Goal: Information Seeking & Learning: Find specific fact

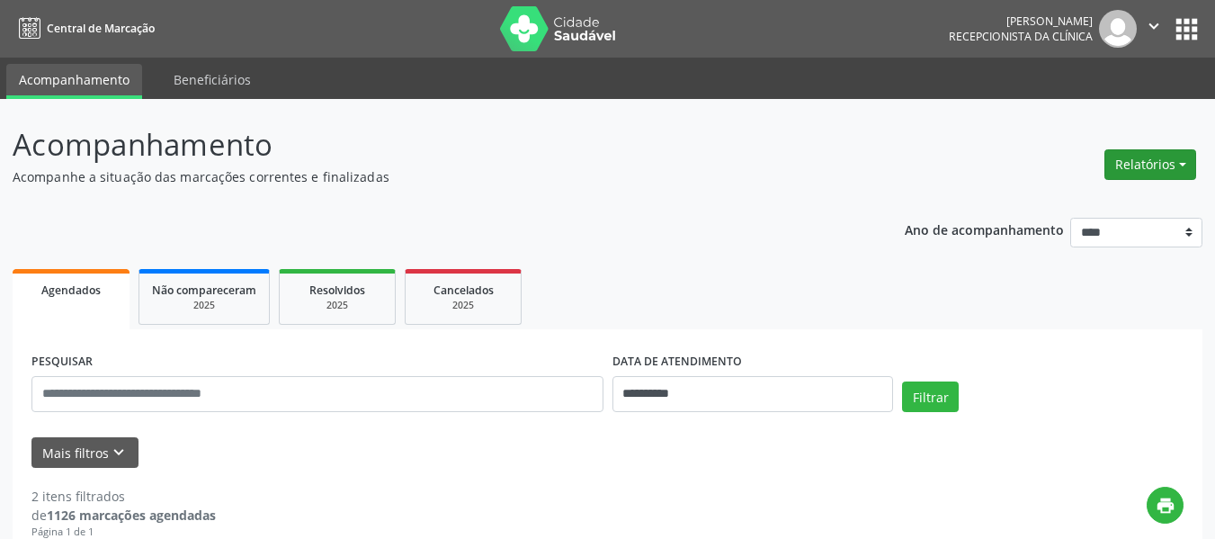
click at [1179, 163] on button "Relatórios" at bounding box center [1151, 164] width 92 height 31
click at [1049, 202] on link "Agendamentos" at bounding box center [1100, 203] width 193 height 25
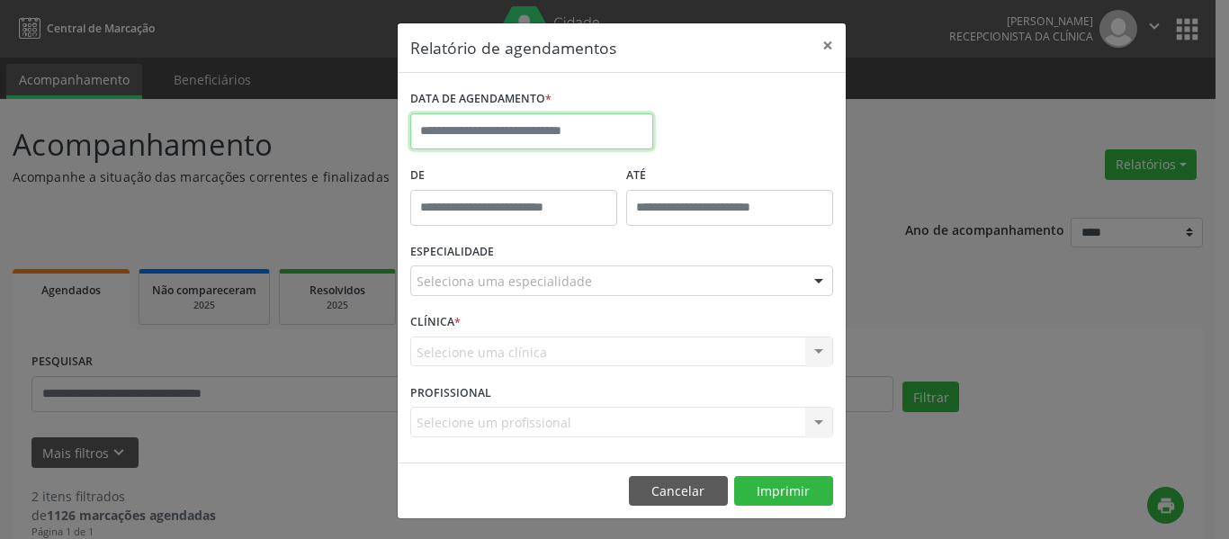
click at [446, 139] on input "text" at bounding box center [531, 131] width 243 height 36
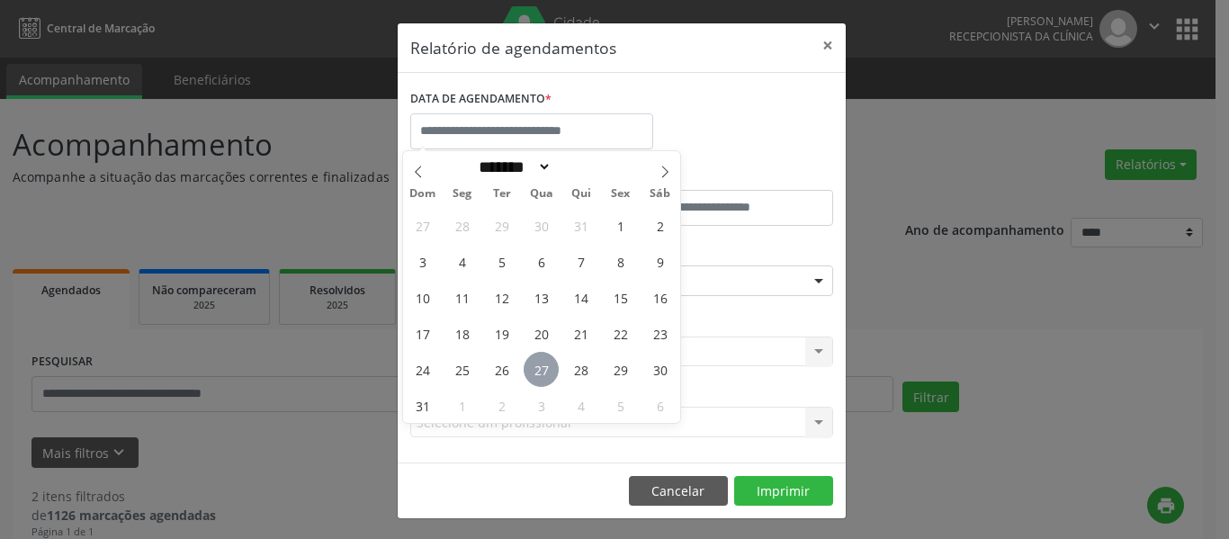
click at [539, 368] on span "27" at bounding box center [541, 369] width 35 height 35
type input "**********"
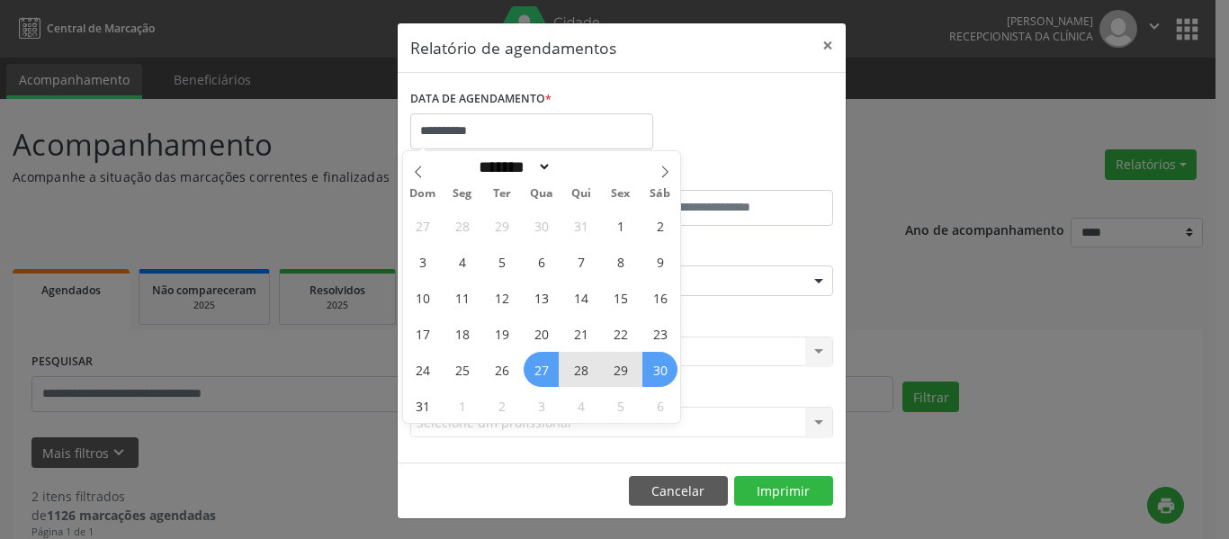
click at [665, 372] on span "30" at bounding box center [659, 369] width 35 height 35
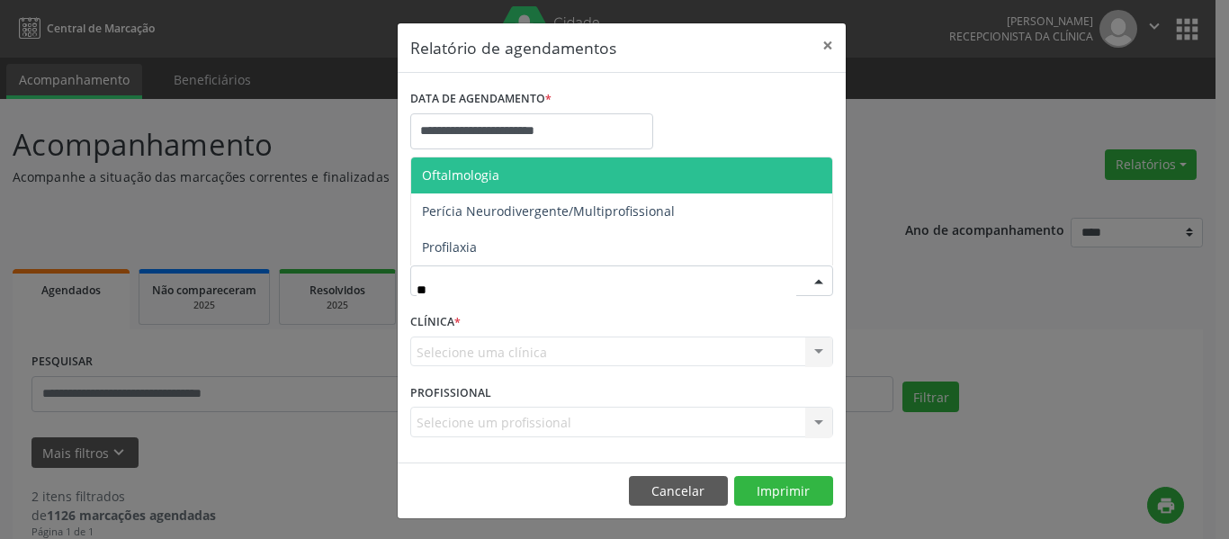
type input "***"
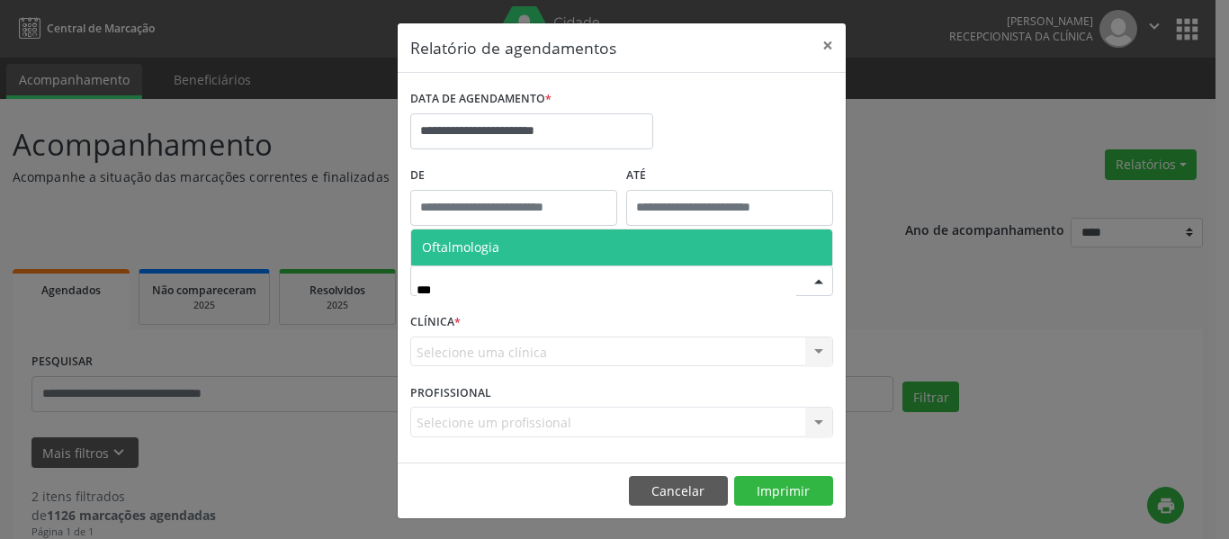
click at [466, 247] on span "Oftalmologia" at bounding box center [460, 246] width 77 height 17
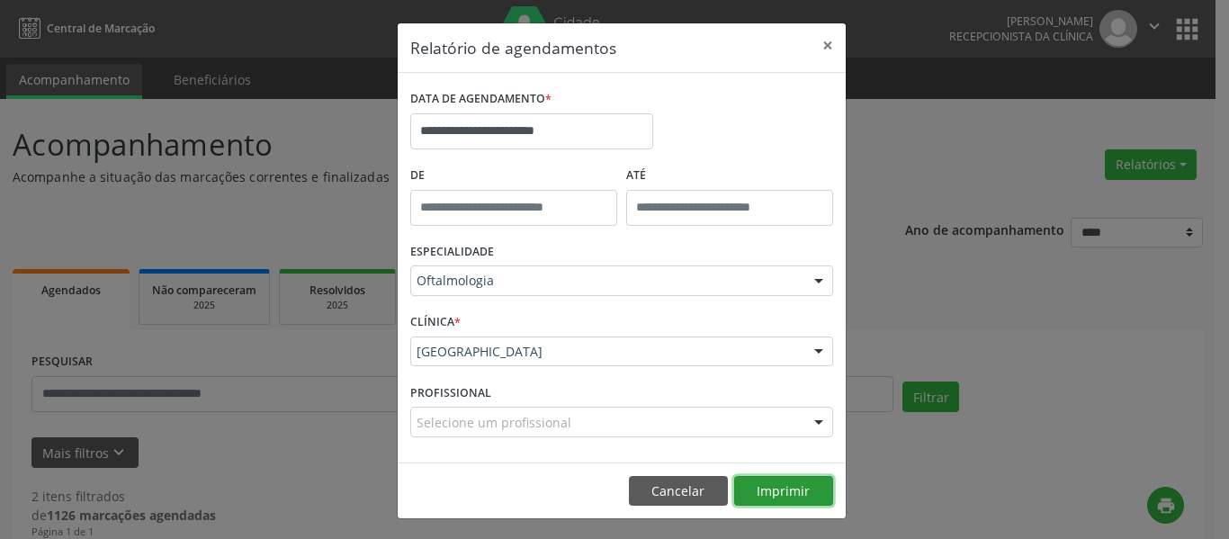
click at [791, 493] on button "Imprimir" at bounding box center [783, 491] width 99 height 31
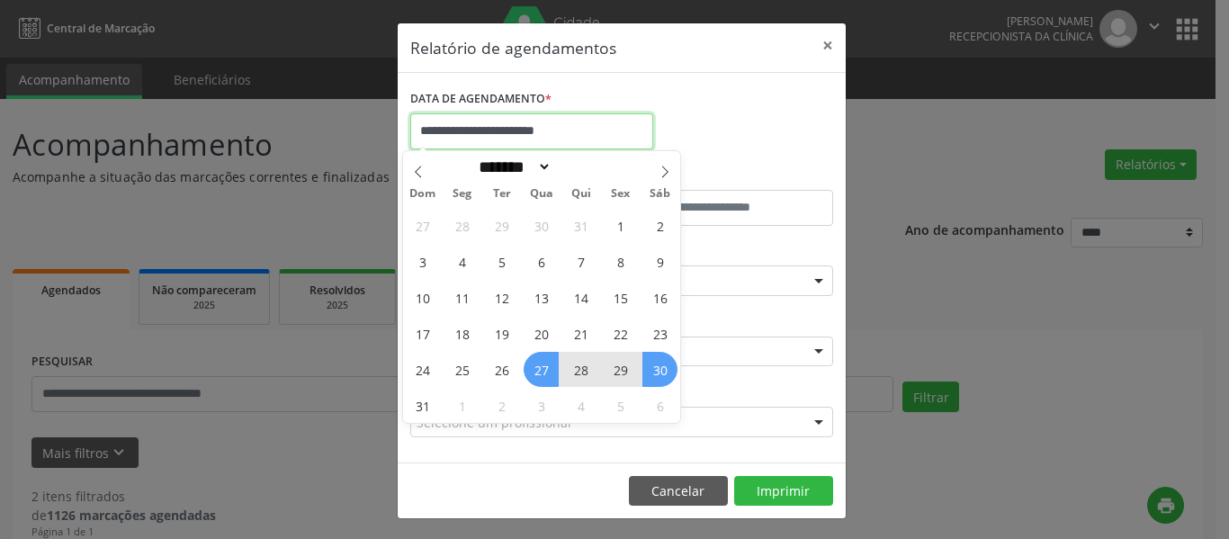
click at [481, 134] on input "**********" at bounding box center [531, 131] width 243 height 36
click at [458, 403] on span "1" at bounding box center [461, 405] width 35 height 35
type input "**********"
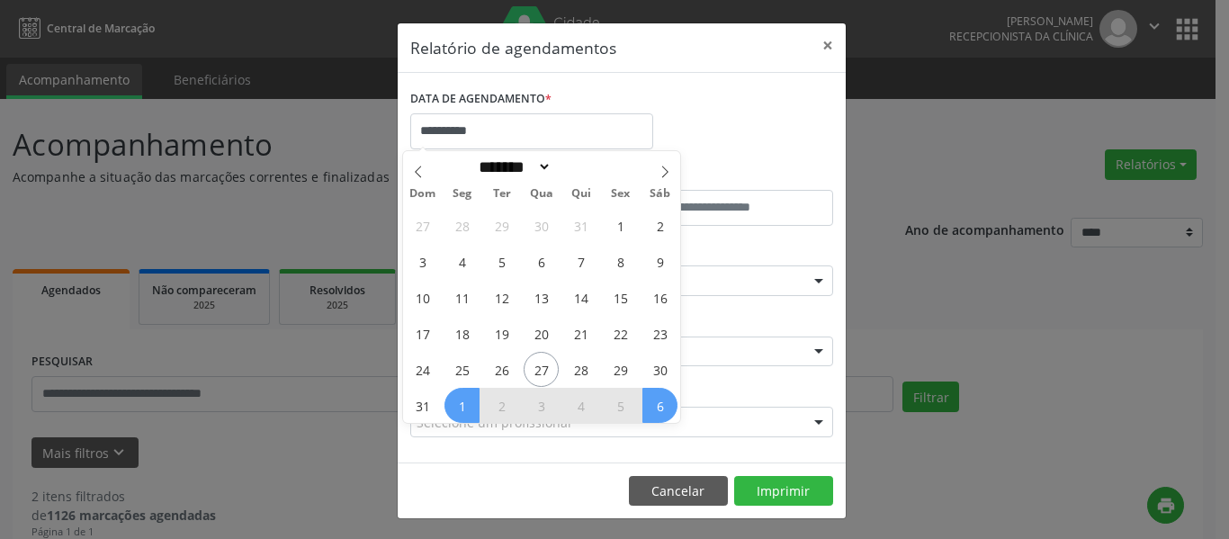
click at [660, 405] on span "6" at bounding box center [659, 405] width 35 height 35
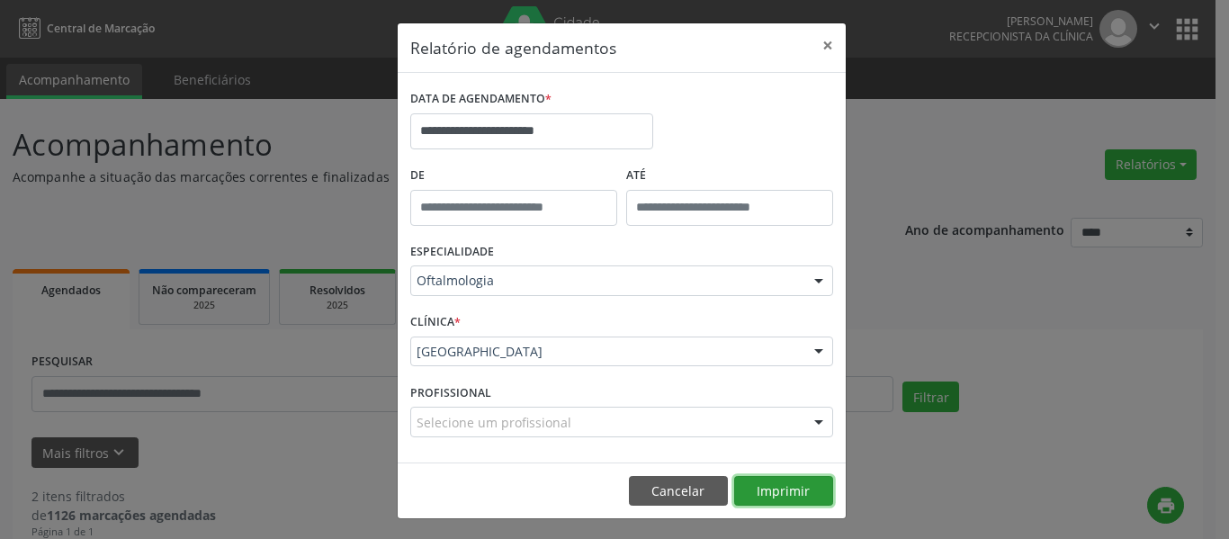
click at [769, 489] on button "Imprimir" at bounding box center [783, 491] width 99 height 31
drag, startPoint x: 823, startPoint y: 41, endPoint x: 615, endPoint y: 89, distance: 213.2
click at [820, 41] on button "×" at bounding box center [828, 45] width 36 height 44
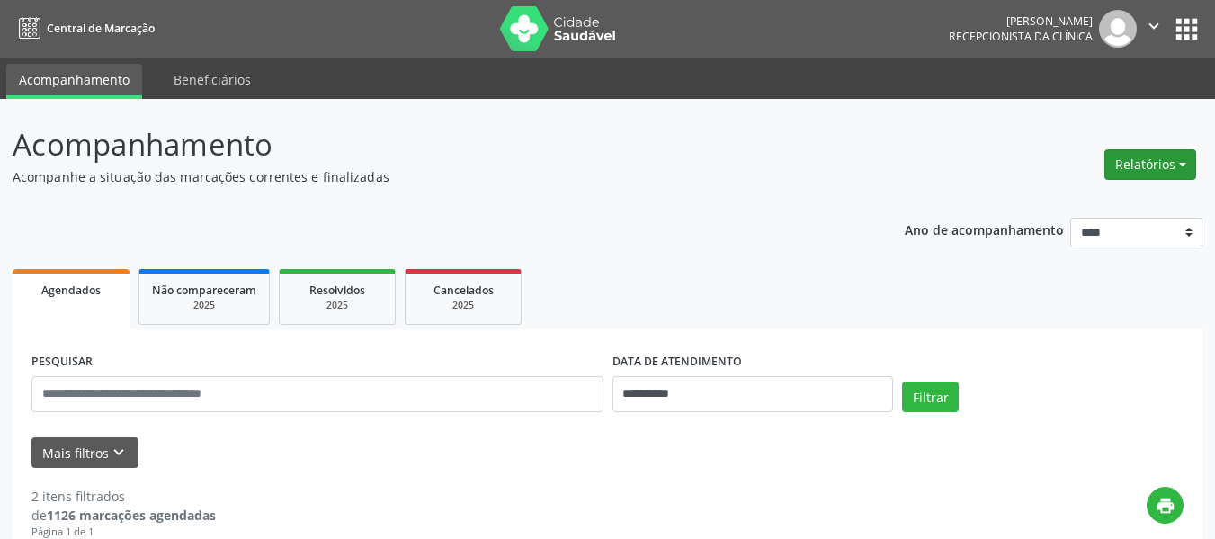
click at [1183, 163] on button "Relatórios" at bounding box center [1151, 164] width 92 height 31
click at [1061, 200] on link "Agendamentos" at bounding box center [1100, 203] width 193 height 25
select select "*"
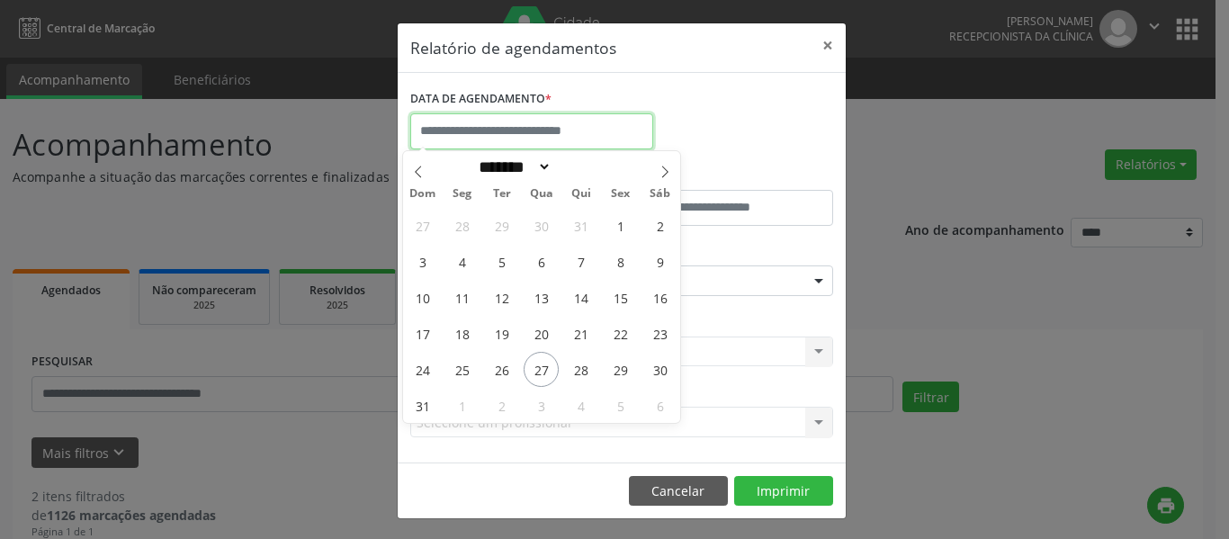
click at [440, 127] on input "text" at bounding box center [531, 131] width 243 height 36
click at [459, 407] on span "1" at bounding box center [461, 405] width 35 height 35
type input "**********"
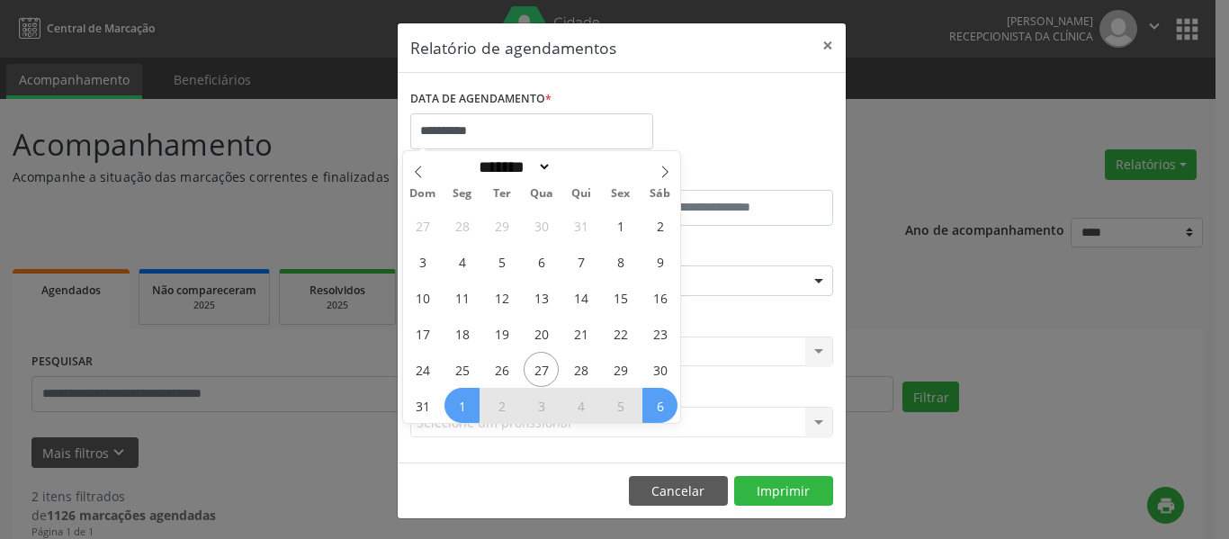
click at [666, 409] on span "6" at bounding box center [659, 405] width 35 height 35
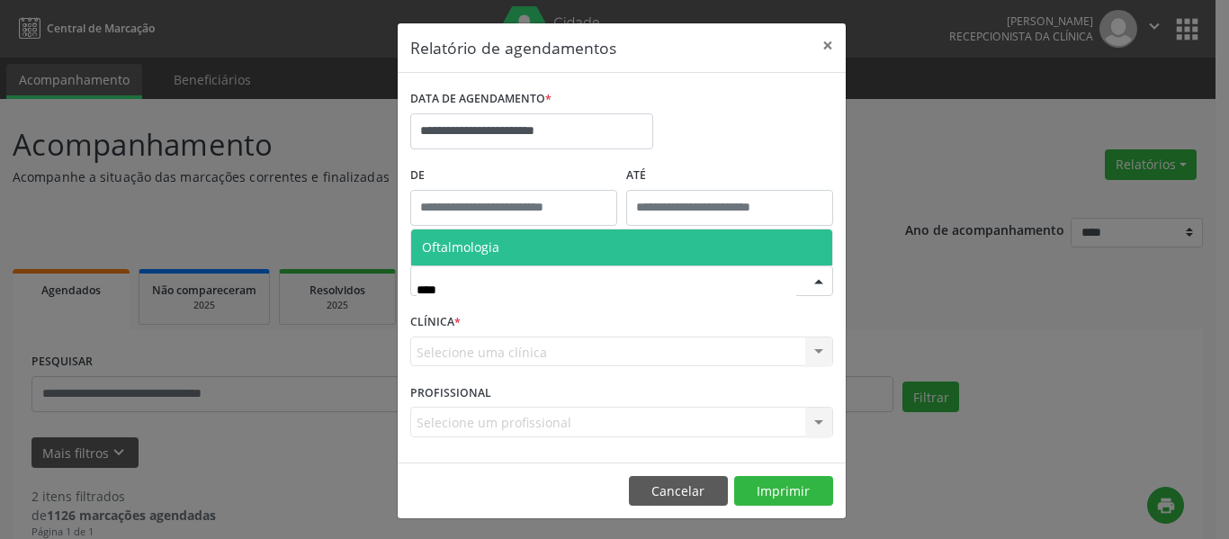
type input "*****"
click at [485, 247] on span "Oftalmologia" at bounding box center [460, 246] width 77 height 17
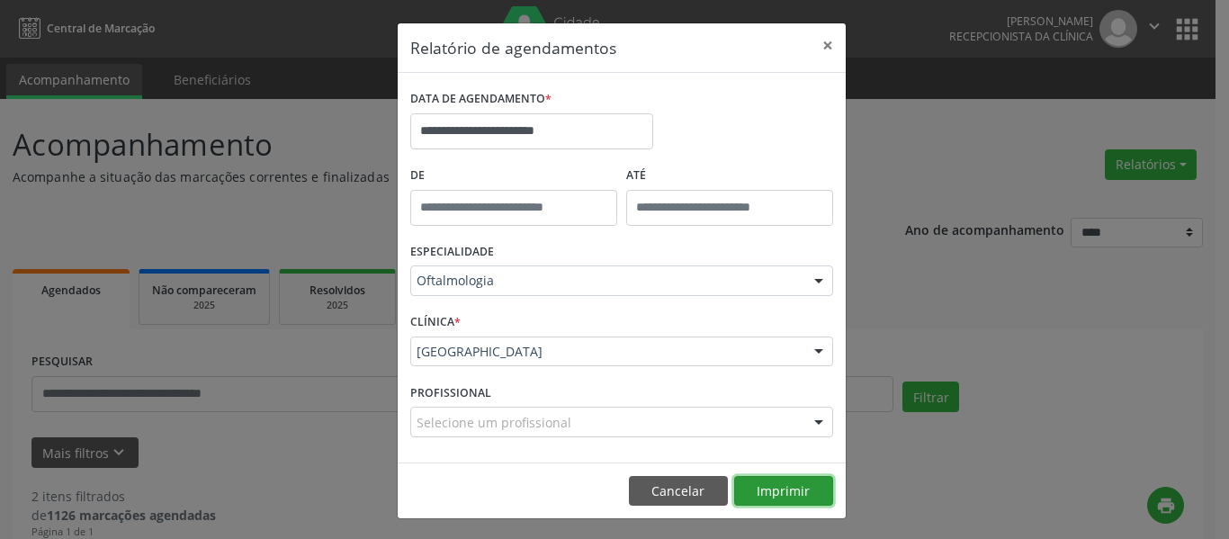
click at [776, 490] on button "Imprimir" at bounding box center [783, 491] width 99 height 31
click at [821, 45] on button "×" at bounding box center [828, 45] width 36 height 44
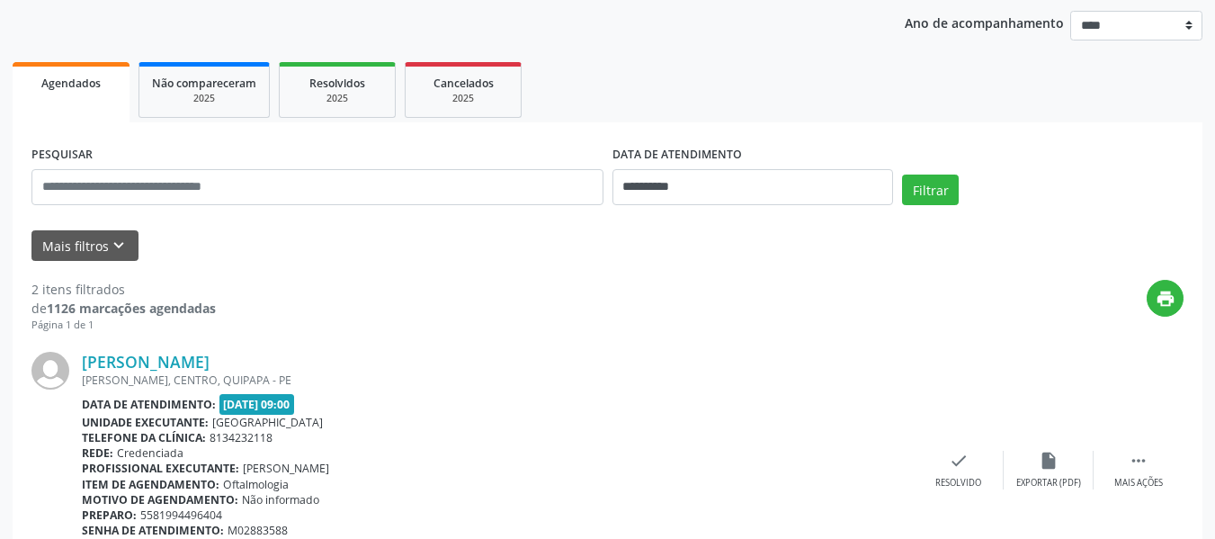
scroll to position [270, 0]
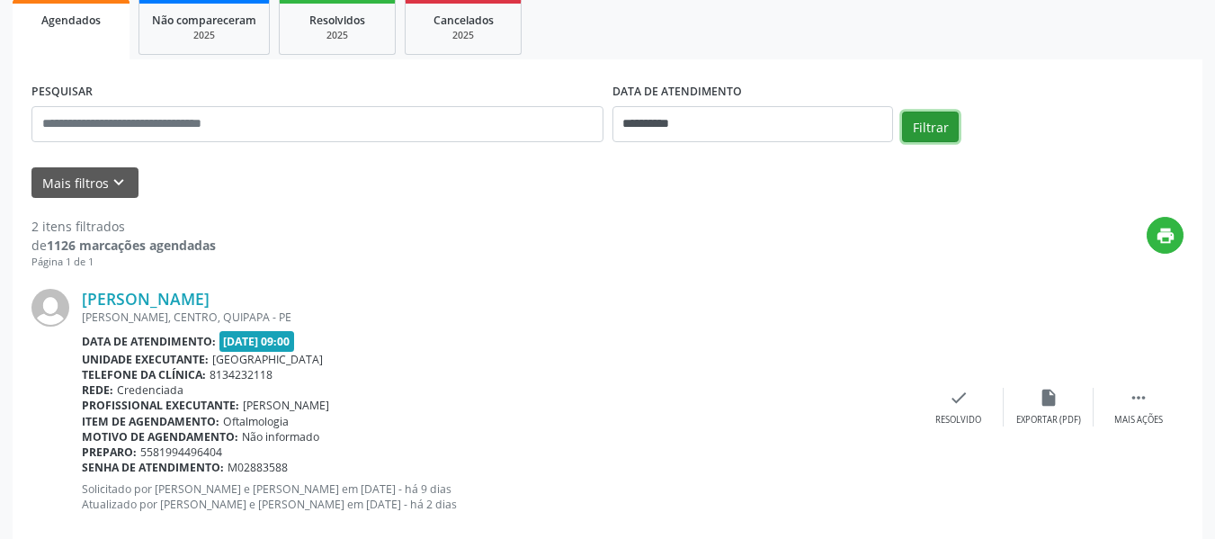
click at [929, 129] on button "Filtrar" at bounding box center [930, 127] width 57 height 31
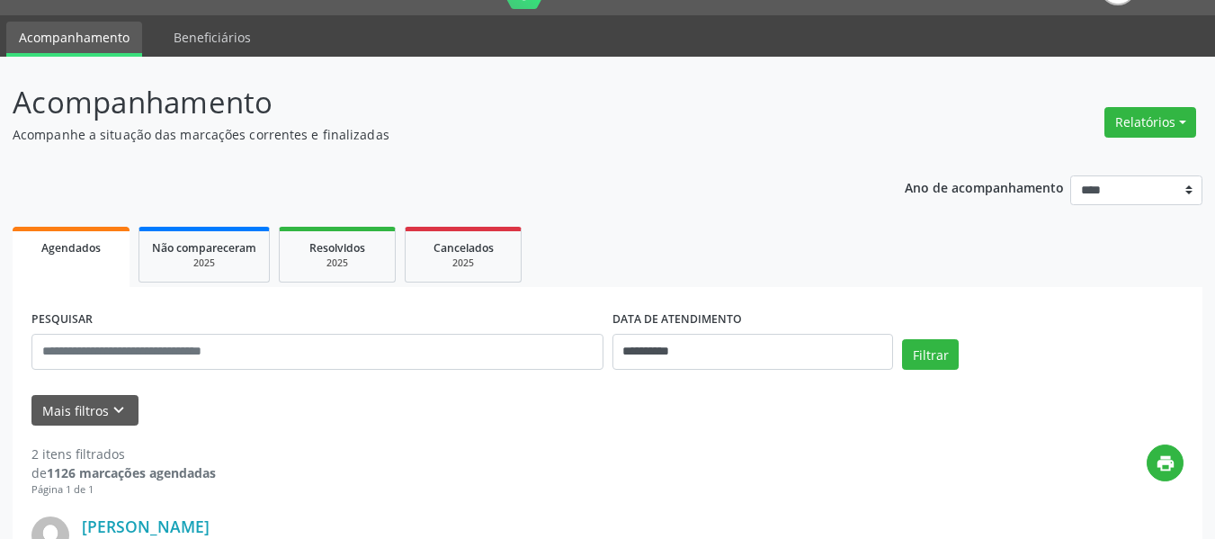
scroll to position [41, 0]
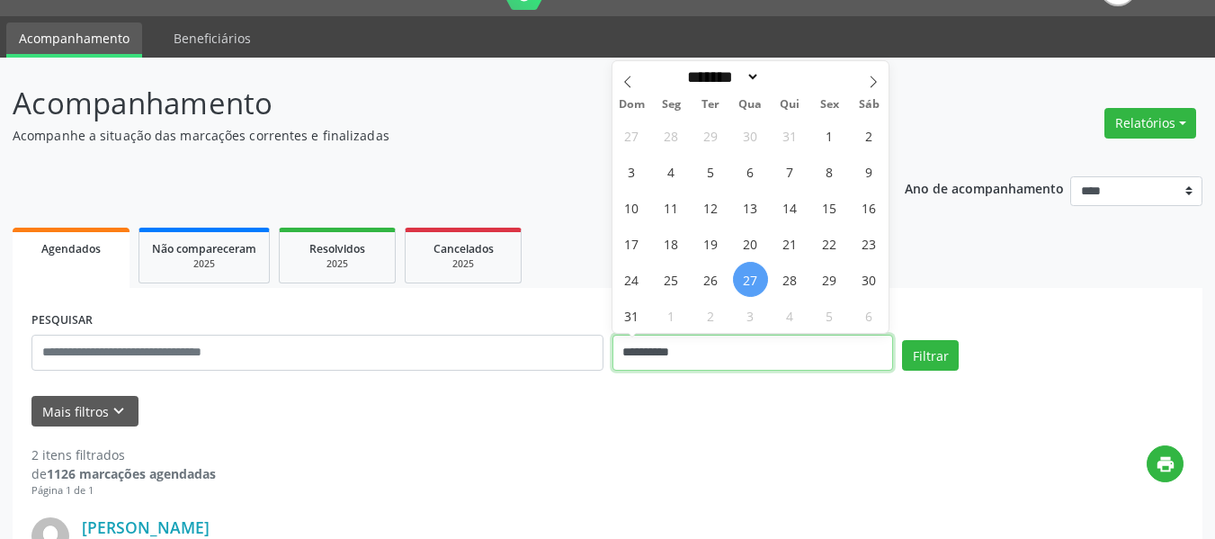
click at [695, 358] on input "**********" at bounding box center [754, 353] width 282 height 36
click at [873, 84] on icon at bounding box center [873, 82] width 13 height 13
select select "*"
click at [672, 208] on span "15" at bounding box center [671, 207] width 35 height 35
type input "**********"
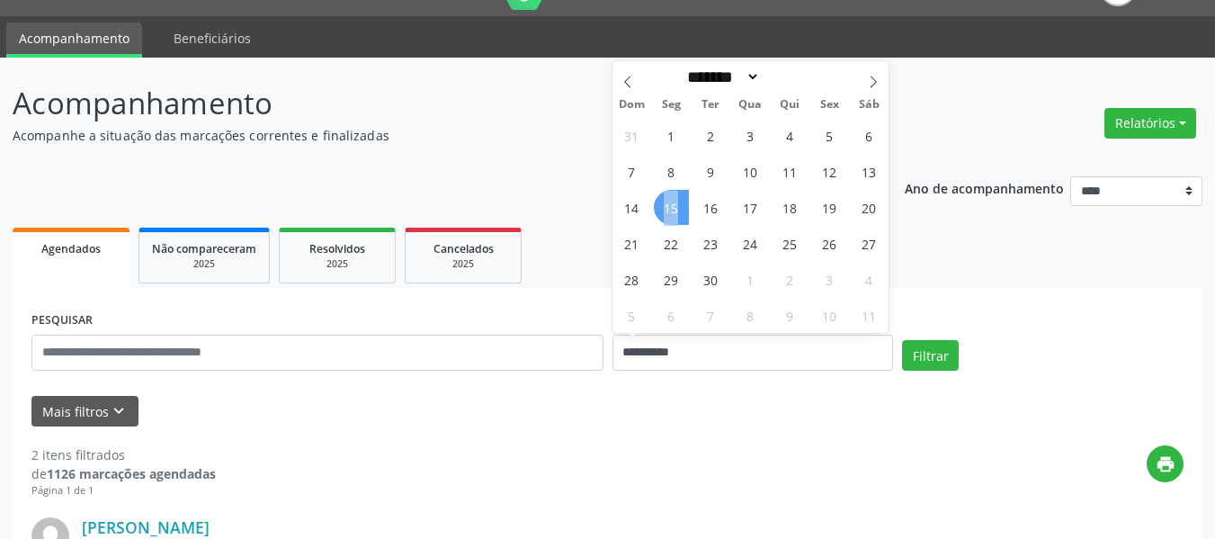
click at [672, 208] on span "15" at bounding box center [671, 207] width 35 height 35
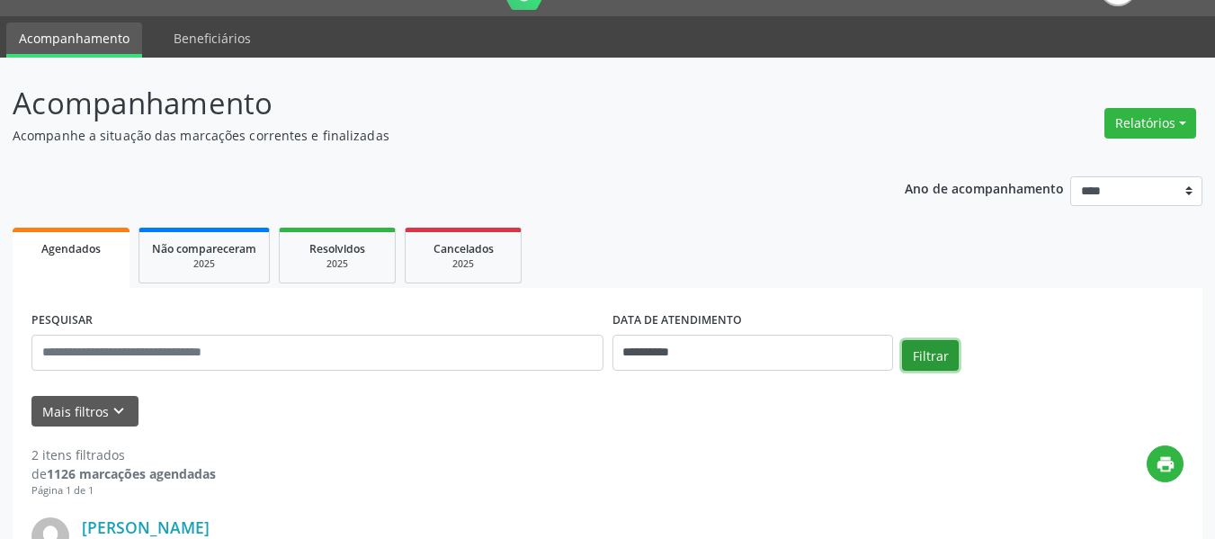
click at [930, 351] on button "Filtrar" at bounding box center [930, 355] width 57 height 31
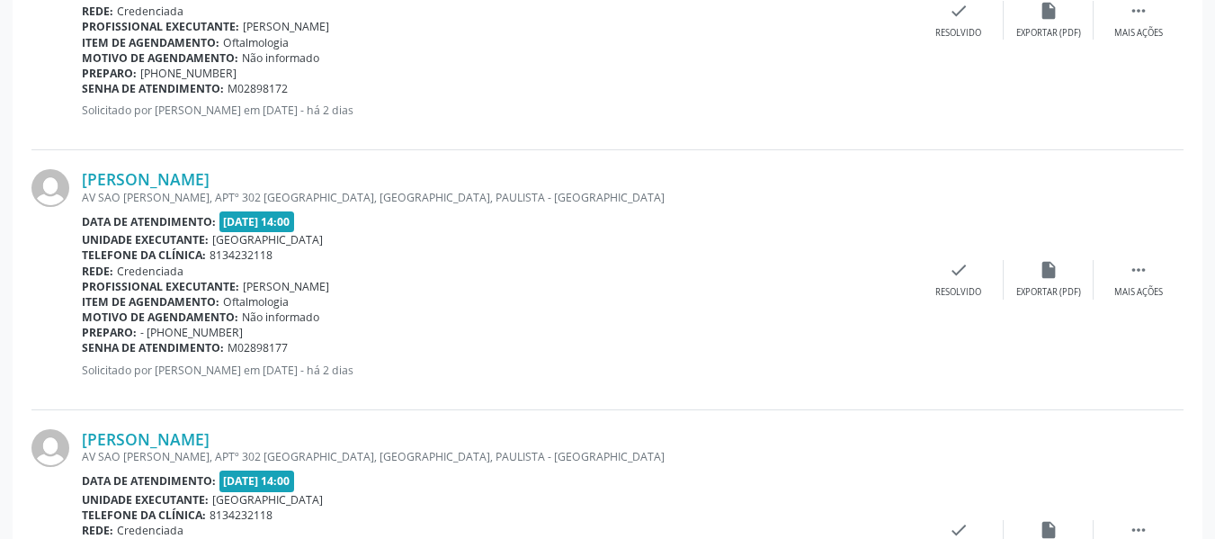
scroll to position [810, 0]
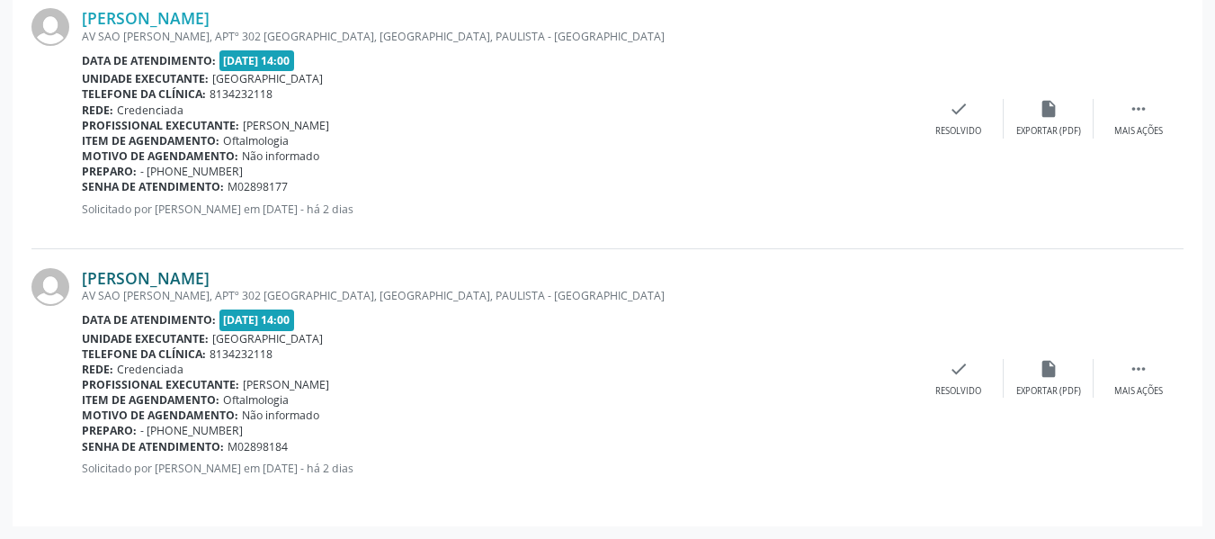
click at [197, 277] on link "[PERSON_NAME]" at bounding box center [146, 278] width 128 height 20
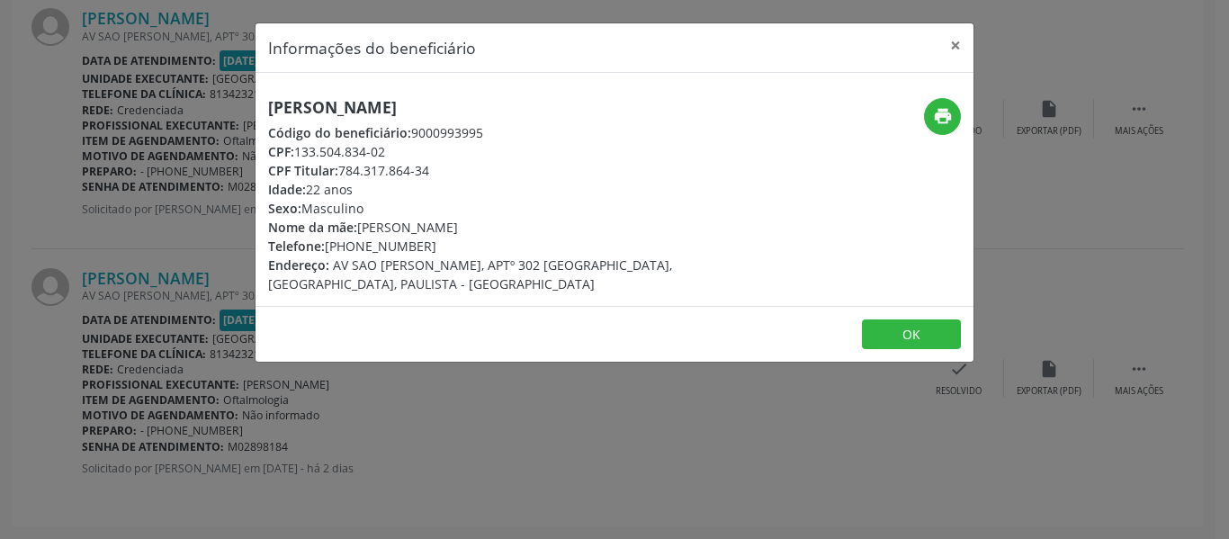
drag, startPoint x: 267, startPoint y: 105, endPoint x: 467, endPoint y: 104, distance: 199.7
click at [467, 104] on div "[PERSON_NAME] Código do beneficiário: 9000993995 CPF: 133.504.834-02 CPF Titula…" at bounding box center [495, 195] width 479 height 195
drag, startPoint x: 299, startPoint y: 150, endPoint x: 387, endPoint y: 148, distance: 88.2
click at [387, 148] on div "CPF: 133.504.834-02" at bounding box center [494, 151] width 453 height 19
copy div "133.504.834-02"
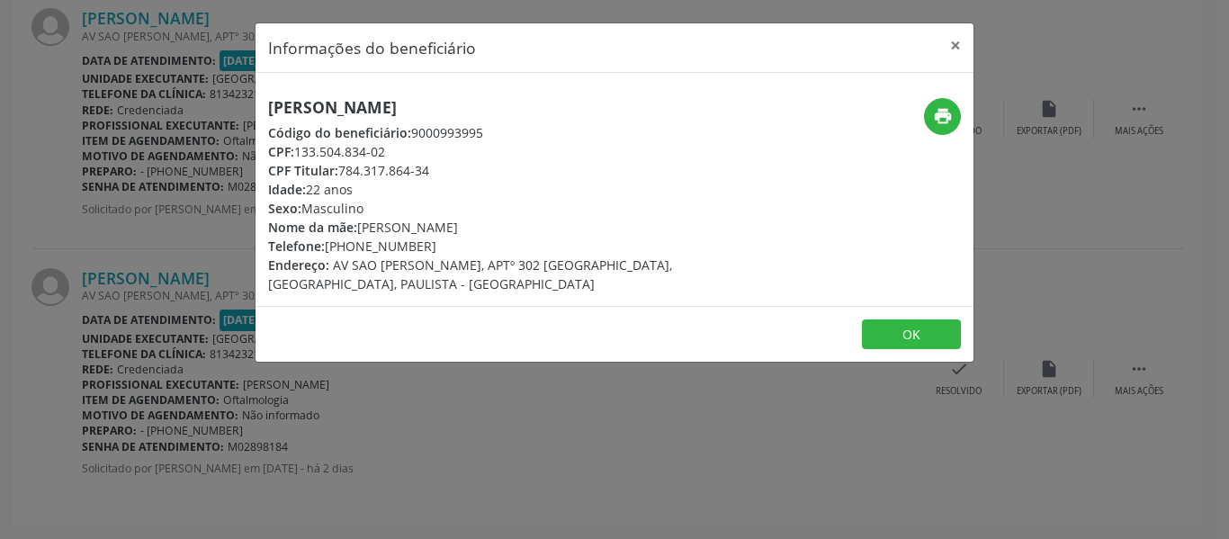
click at [831, 433] on div "Informações do beneficiário × [PERSON_NAME] Código do beneficiário: 9000993995 …" at bounding box center [614, 269] width 1229 height 539
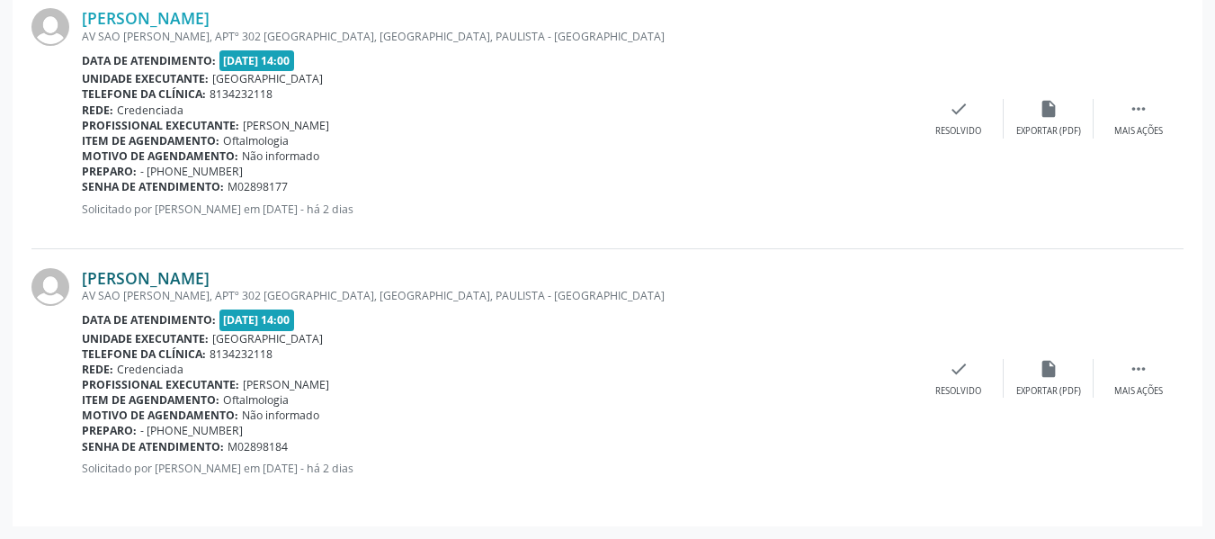
click at [100, 281] on link "[PERSON_NAME]" at bounding box center [146, 278] width 128 height 20
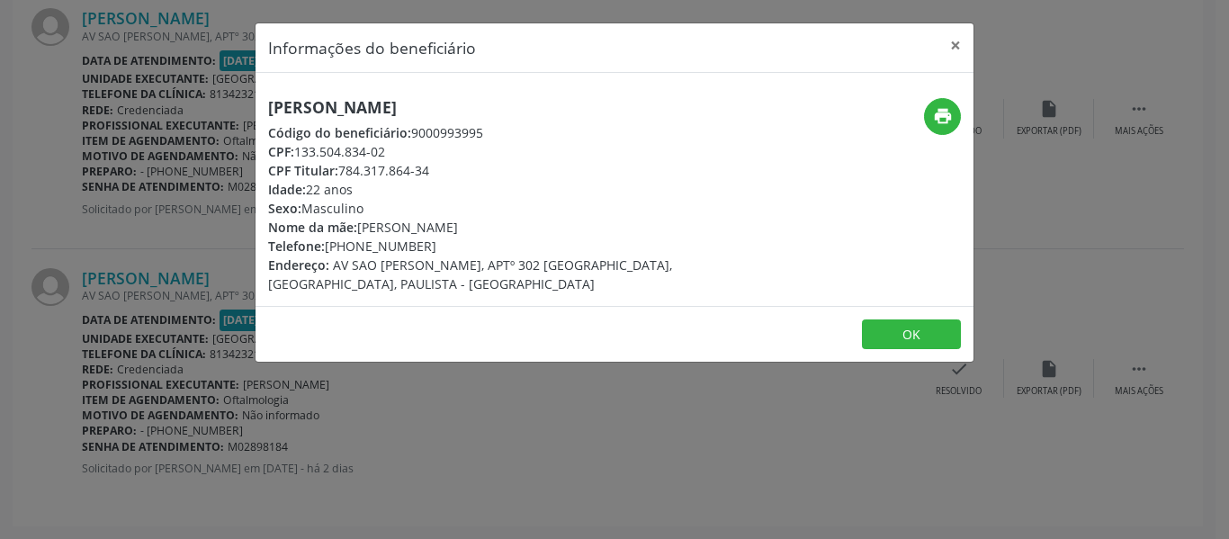
drag, startPoint x: 268, startPoint y: 105, endPoint x: 514, endPoint y: 148, distance: 249.2
click at [514, 148] on div "[PERSON_NAME] Código do beneficiário: 9000993995 CPF: 133.504.834-02 CPF Titula…" at bounding box center [494, 195] width 453 height 195
copy div "[PERSON_NAME] de [PERSON_NAME] Código do beneficiário: 9000993995 CPF: 133.504.…"
click at [396, 197] on div "Idade: 22 anos" at bounding box center [494, 189] width 453 height 19
drag, startPoint x: 358, startPoint y: 249, endPoint x: 418, endPoint y: 249, distance: 60.3
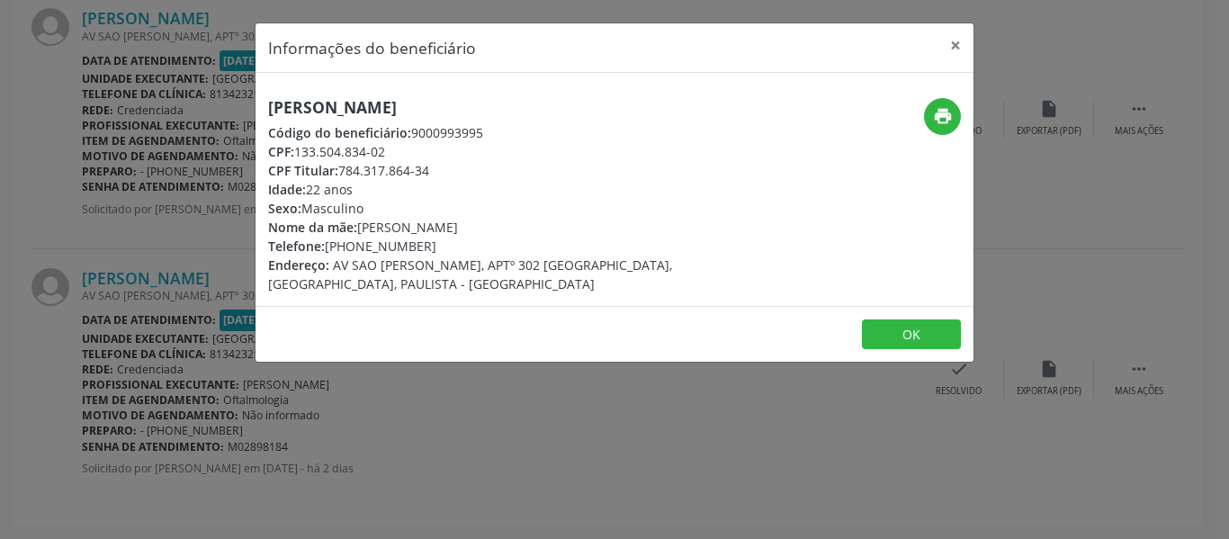
click at [418, 249] on div "Telefone: [PHONE_NUMBER]" at bounding box center [494, 246] width 453 height 19
copy div "8851-5176"
click at [955, 41] on button "×" at bounding box center [955, 45] width 36 height 44
